Goal: Task Accomplishment & Management: Use online tool/utility

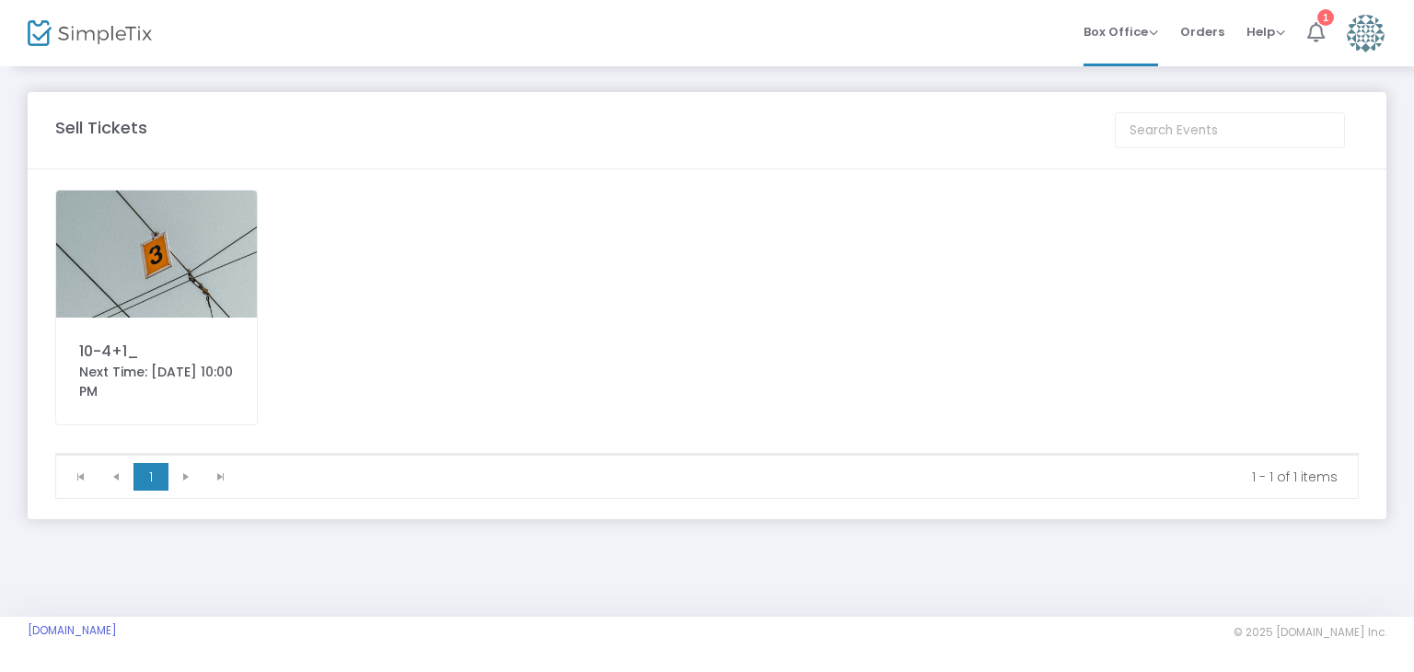
click at [1326, 16] on div "1" at bounding box center [1326, 17] width 17 height 17
click at [178, 264] on img at bounding box center [156, 254] width 201 height 127
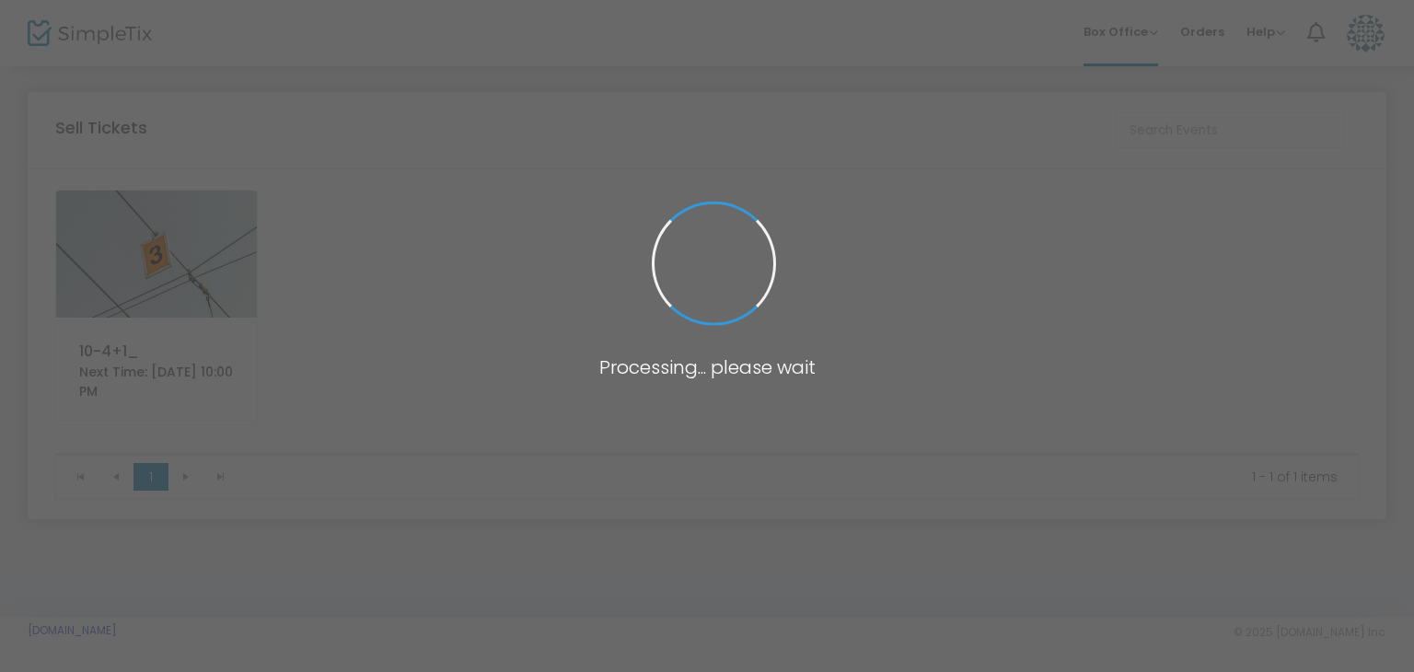
click at [178, 264] on span at bounding box center [707, 336] width 1414 height 672
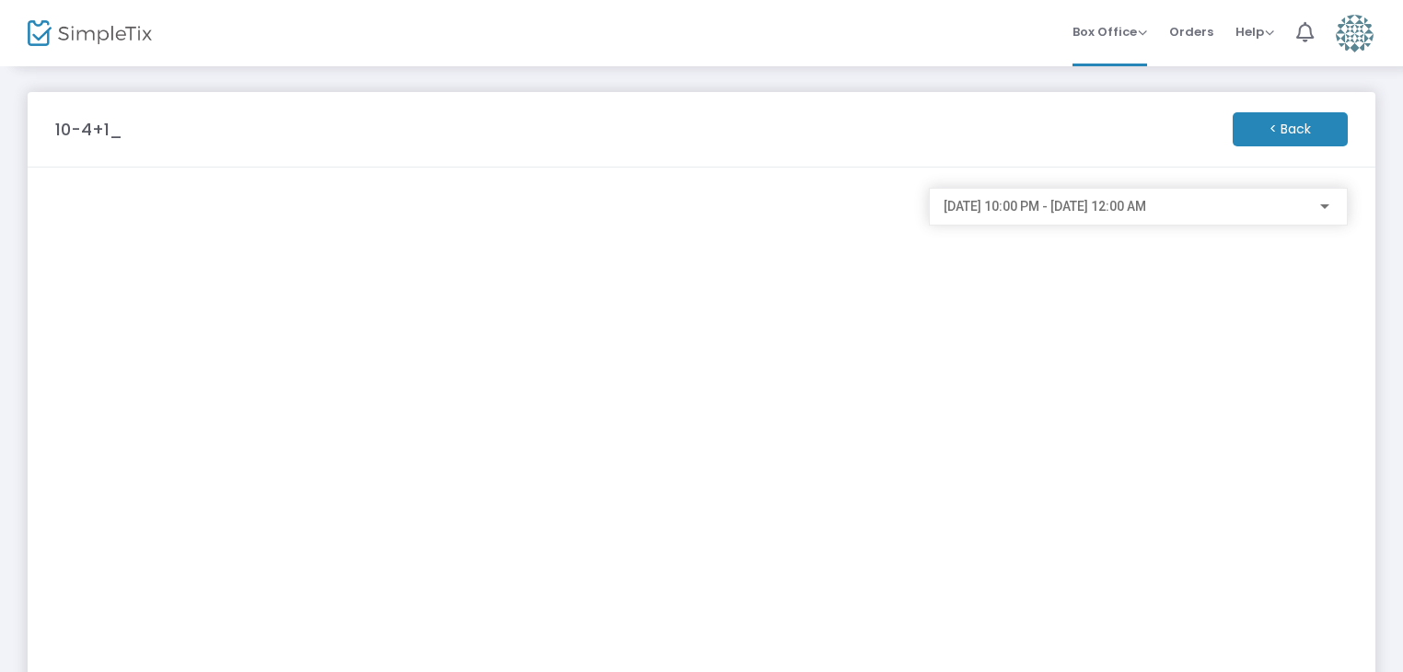
click at [1314, 133] on m-button "< Back" at bounding box center [1290, 129] width 115 height 34
